Goal: Task Accomplishment & Management: Manage account settings

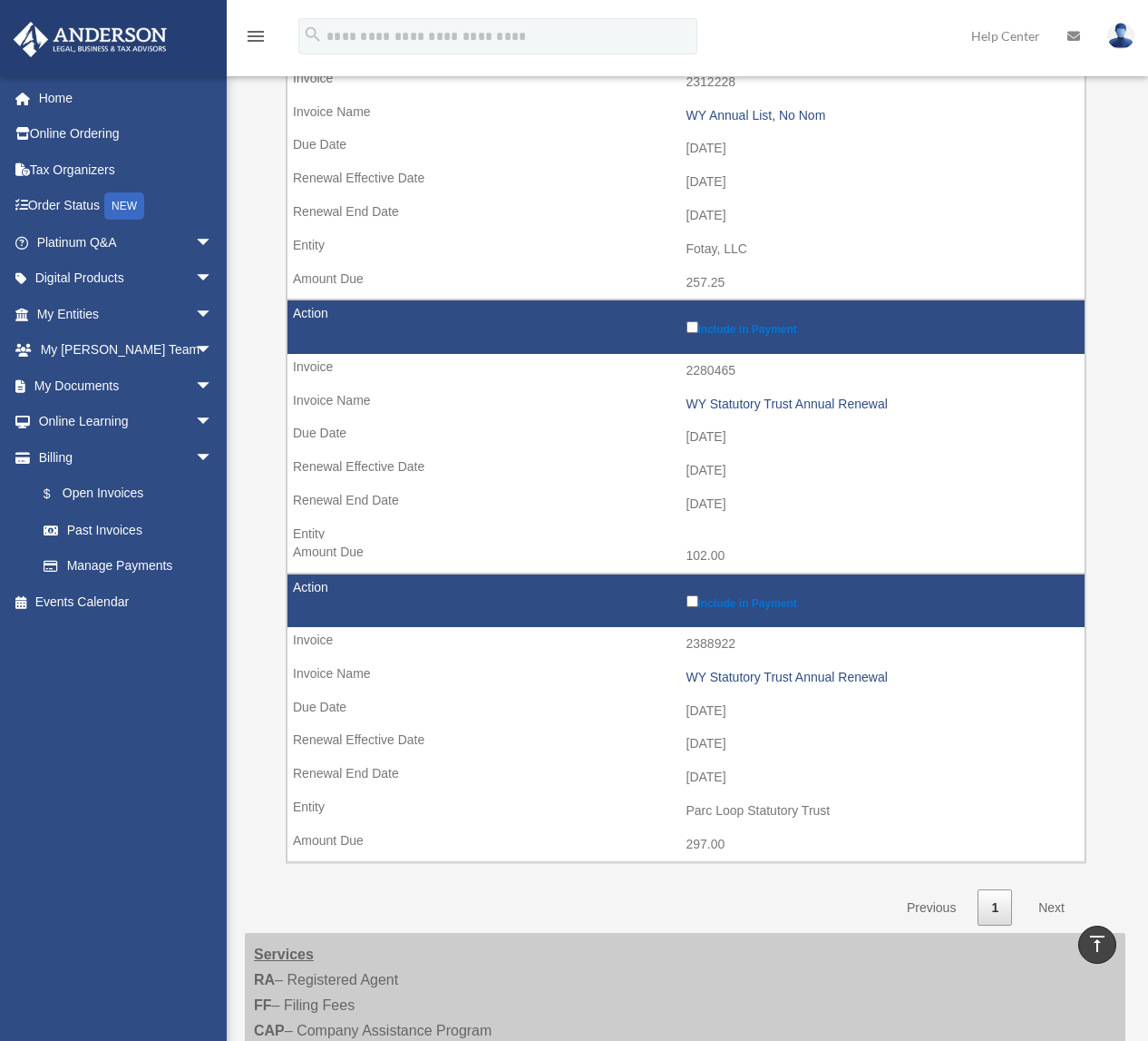
scroll to position [303, 0]
